Goal: Navigation & Orientation: Find specific page/section

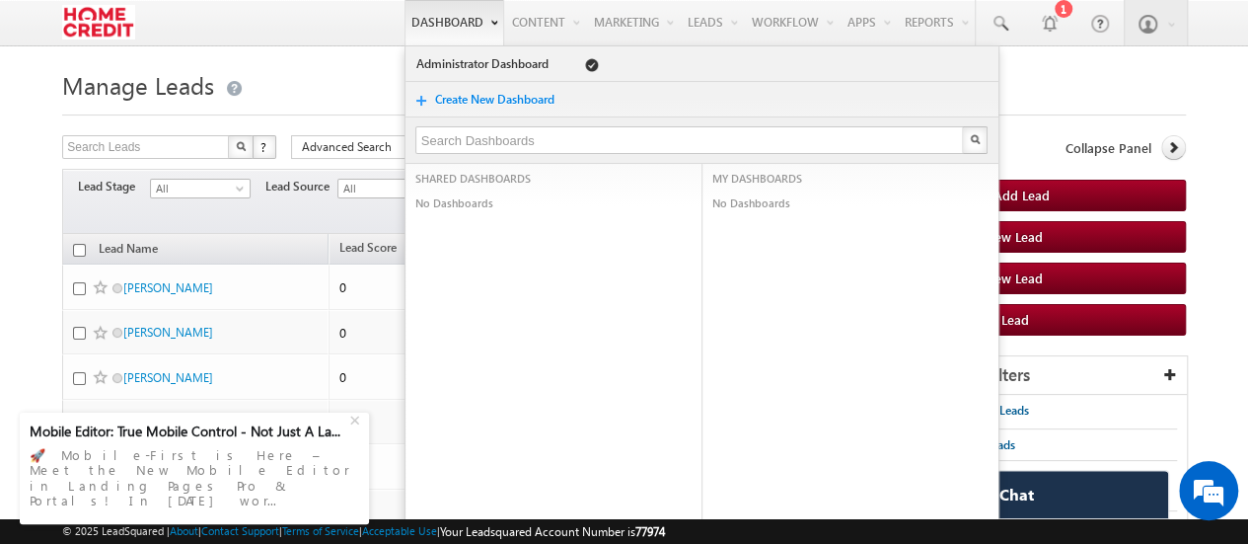
click at [433, 27] on link "Dashboard" at bounding box center [455, 22] width 100 height 45
click at [429, 64] on link "Administrator Dashboard" at bounding box center [485, 64] width 140 height 20
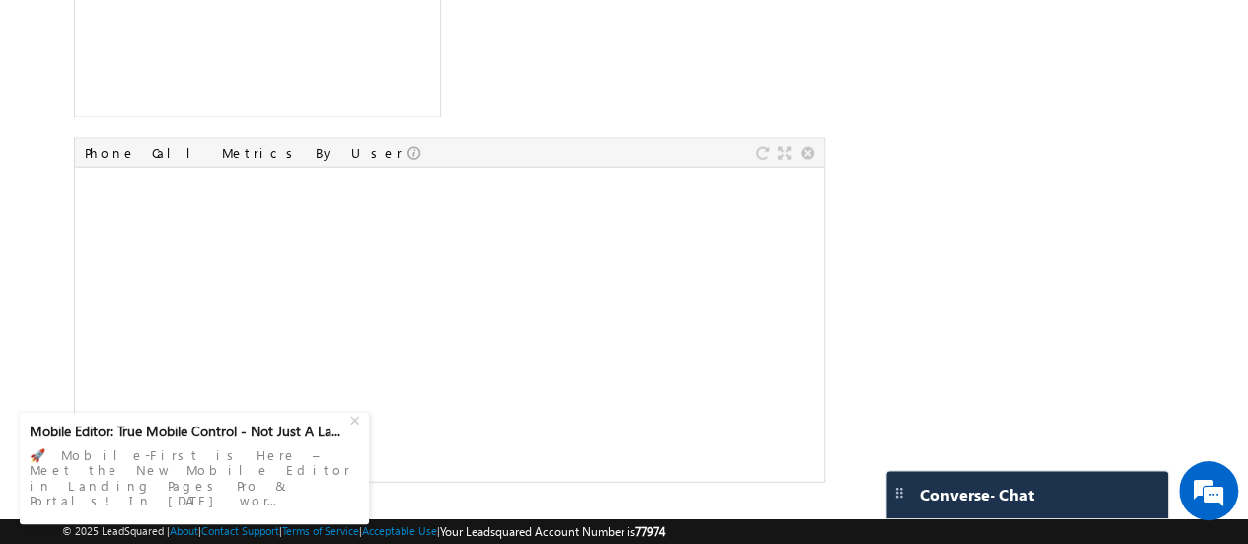
scroll to position [2175, 0]
click at [355, 429] on div "+" at bounding box center [357, 418] width 24 height 24
